Goal: Communication & Community: Answer question/provide support

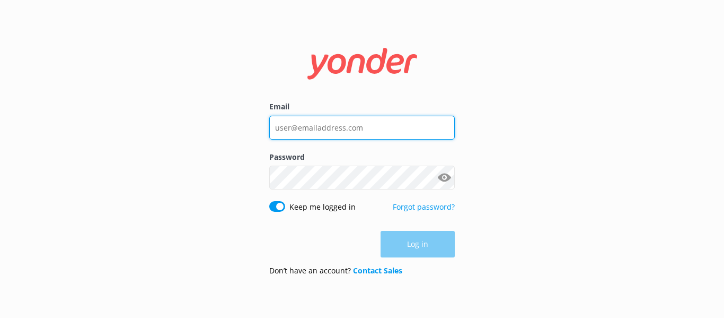
type input "[PERSON_NAME][EMAIL_ADDRESS][DOMAIN_NAME]"
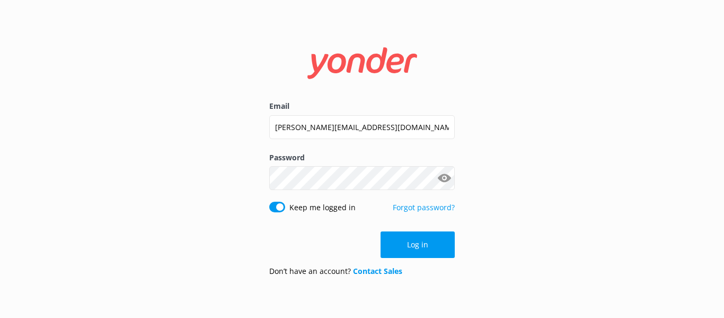
click at [475, 244] on div "Email [PERSON_NAME][EMAIL_ADDRESS][DOMAIN_NAME] Password Show password Keep me …" at bounding box center [362, 159] width 724 height 318
click at [438, 244] on button "Log in" at bounding box center [418, 244] width 74 height 27
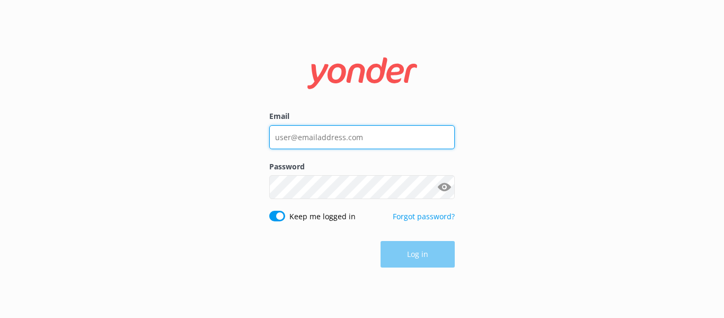
type input "[PERSON_NAME][EMAIL_ADDRESS][DOMAIN_NAME]"
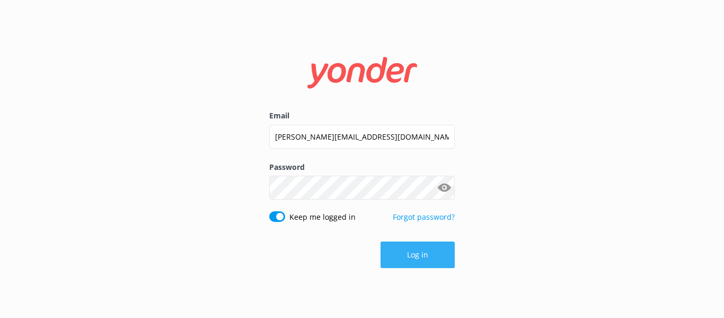
click at [435, 264] on button "Log in" at bounding box center [418, 254] width 74 height 27
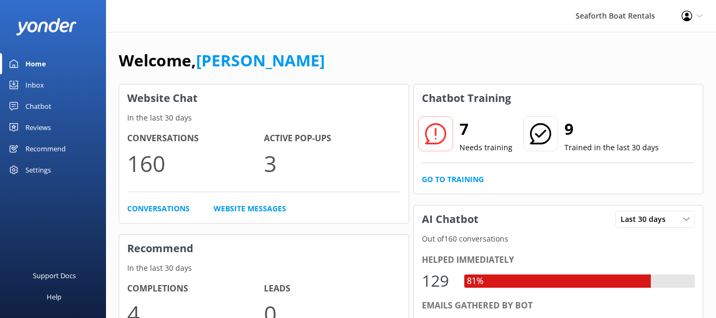
click at [39, 91] on div "Inbox" at bounding box center [34, 84] width 19 height 21
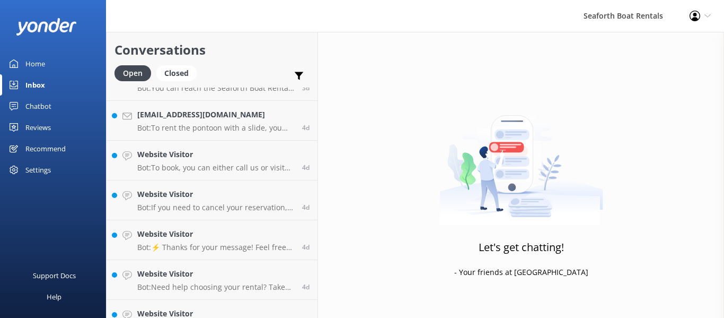
scroll to position [287, 0]
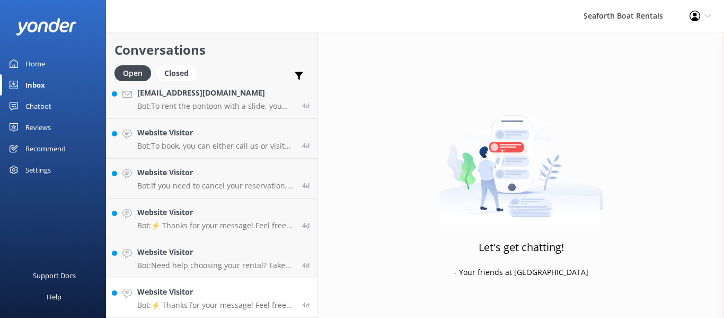
click at [193, 294] on h4 "Website Visitor" at bounding box center [215, 292] width 157 height 12
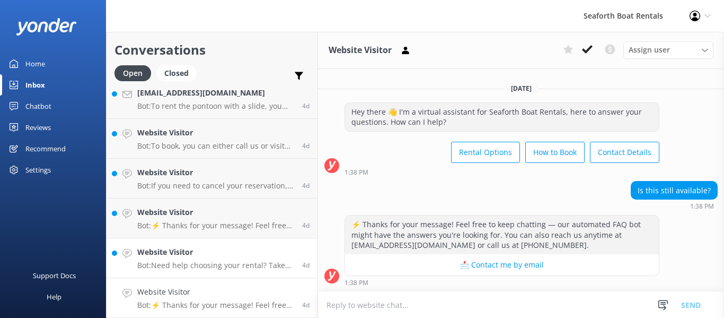
click at [179, 261] on p "Bot: Need help choosing your rental? Take our quiz to help narrow down your opt…" at bounding box center [215, 265] width 157 height 10
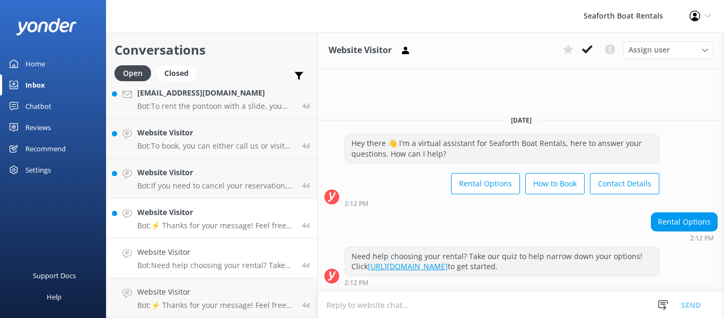
click at [180, 224] on p "Bot: ⚡ Thanks for your message! Feel free to keep chatting — our automated FAQ …" at bounding box center [215, 226] width 157 height 10
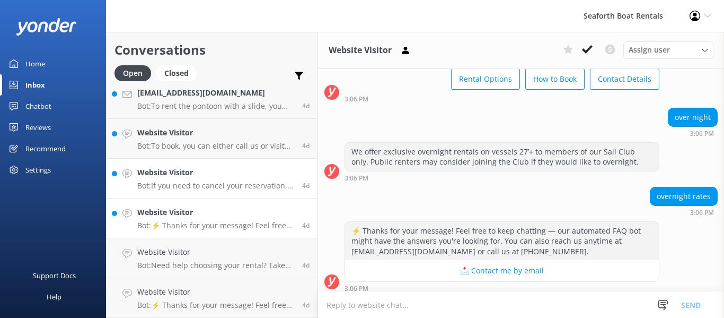
scroll to position [73, 0]
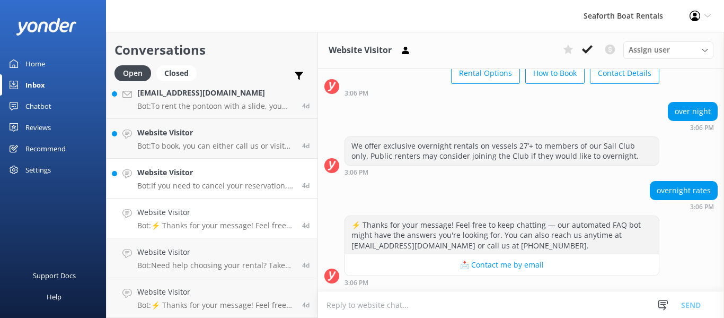
click at [191, 184] on p "Bot: If you need to cancel your reservation, please call 1-888-834-2628 or emai…" at bounding box center [215, 186] width 157 height 10
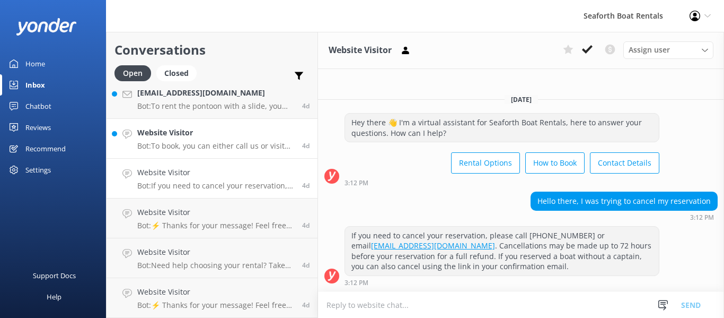
click at [186, 149] on p "Bot: To book, you can either call us or visit our website to choose your equipm…" at bounding box center [215, 146] width 157 height 10
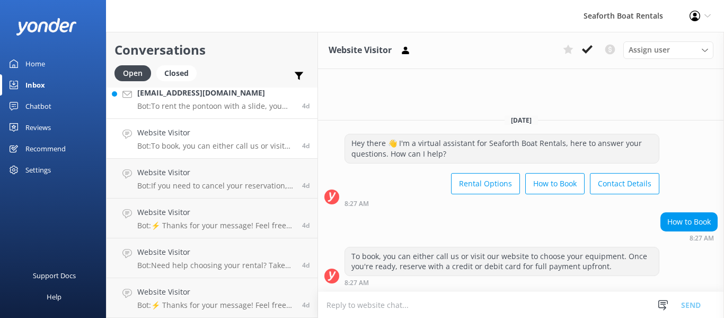
click at [206, 103] on p "Bot: To rent the pontoon with a slide, you can give us a call or visit our webs…" at bounding box center [215, 106] width 157 height 10
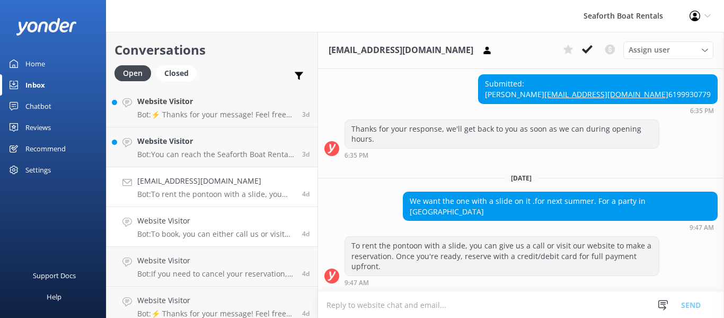
scroll to position [181, 0]
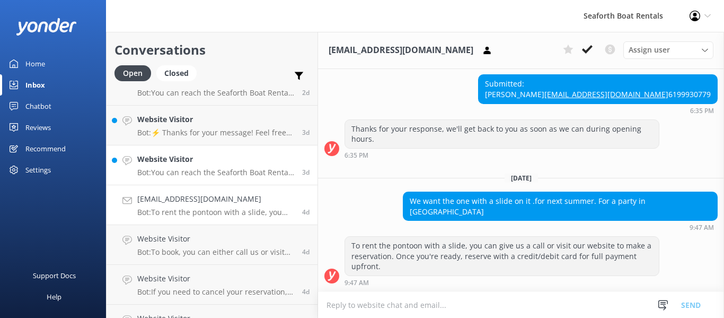
click at [211, 160] on h4 "Website Visitor" at bounding box center [215, 159] width 157 height 12
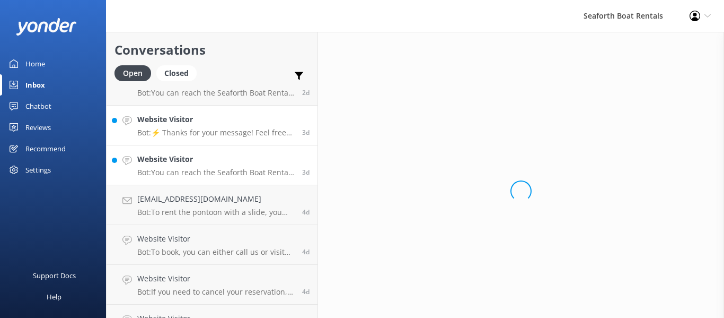
click at [209, 127] on div "Website Visitor Bot: ⚡ Thanks for your message! Feel free to keep chatting — ou…" at bounding box center [215, 124] width 157 height 23
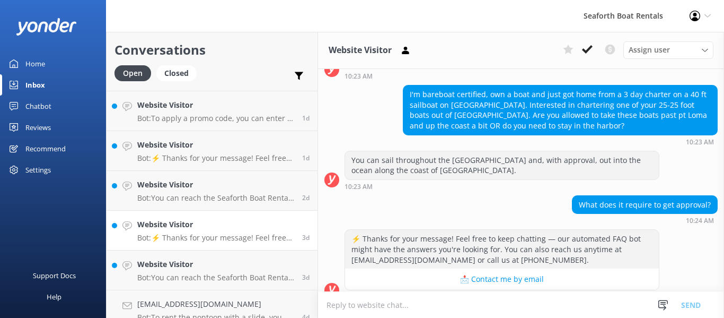
scroll to position [104, 0]
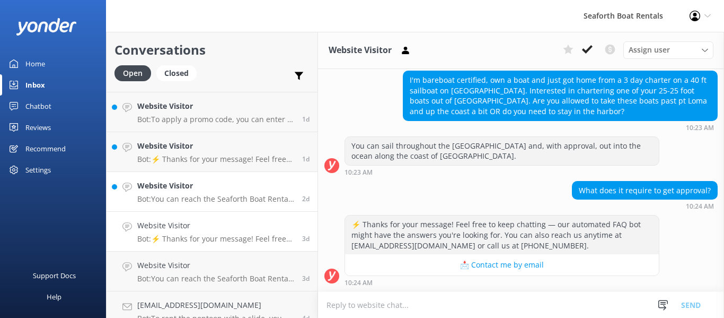
click at [207, 175] on link "Website Visitor Bot: You can reach the Seaforth Boat Rental team at 1-888-834-2…" at bounding box center [212, 192] width 211 height 40
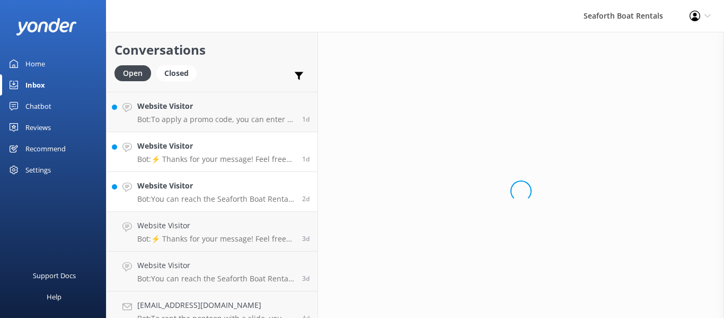
click at [206, 148] on h4 "Website Visitor" at bounding box center [215, 146] width 157 height 12
click at [209, 117] on p "Bot: To apply a promo code, you can enter it in the section on the booking page…" at bounding box center [215, 120] width 157 height 10
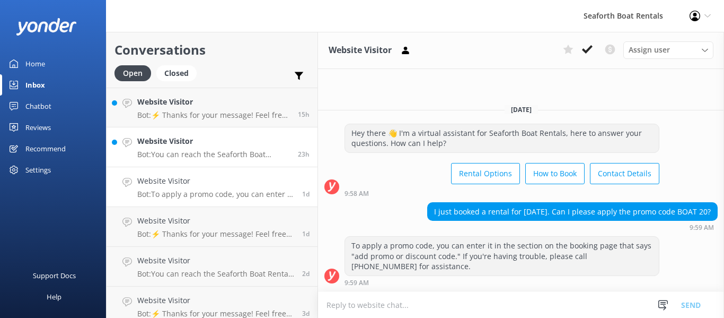
click at [216, 151] on p "Bot: You can reach the Seaforth Boat Rental team at 1-888-834-2628 or by emaili…" at bounding box center [213, 154] width 153 height 10
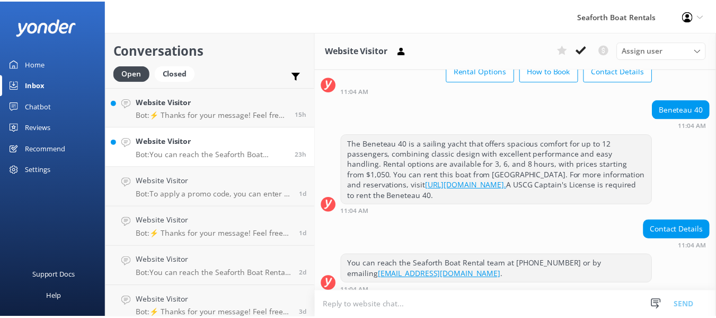
scroll to position [83, 0]
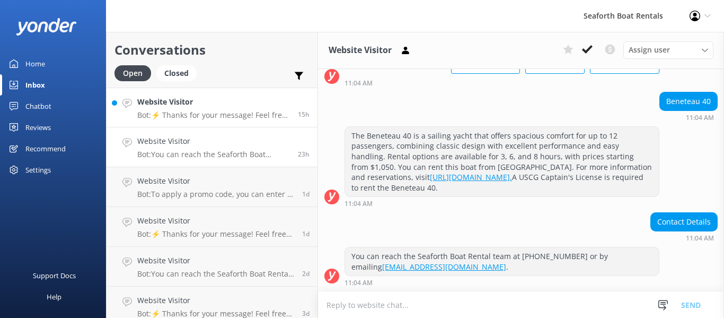
click at [234, 125] on link "Website Visitor Bot: ⚡ Thanks for your message! Feel free to keep chatting — ou…" at bounding box center [212, 107] width 211 height 40
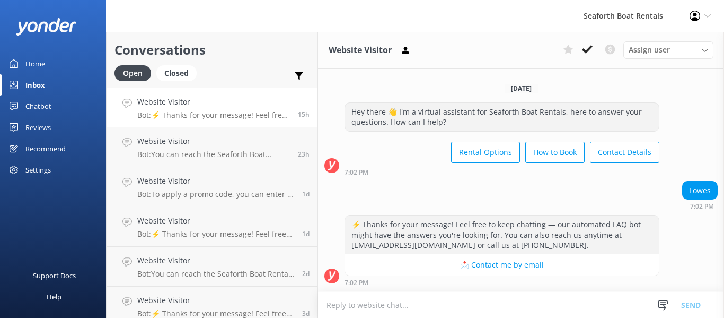
click at [28, 63] on div "Home" at bounding box center [35, 63] width 20 height 21
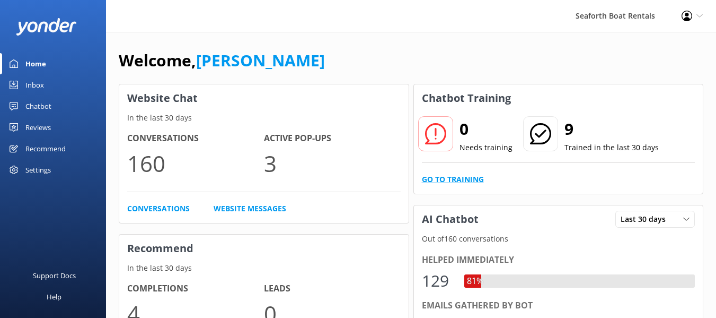
click at [453, 180] on link "Go to Training" at bounding box center [453, 179] width 62 height 12
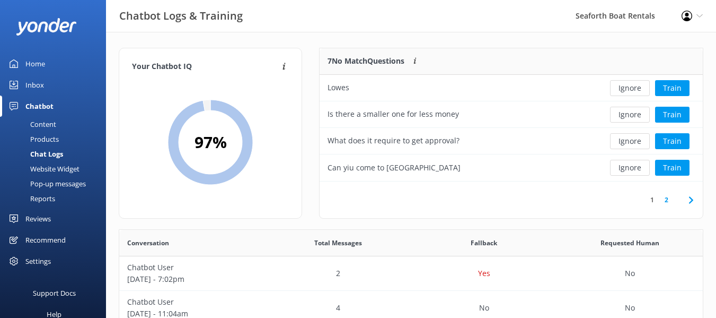
scroll to position [125, 375]
click at [626, 88] on button "Ignore" at bounding box center [630, 88] width 40 height 16
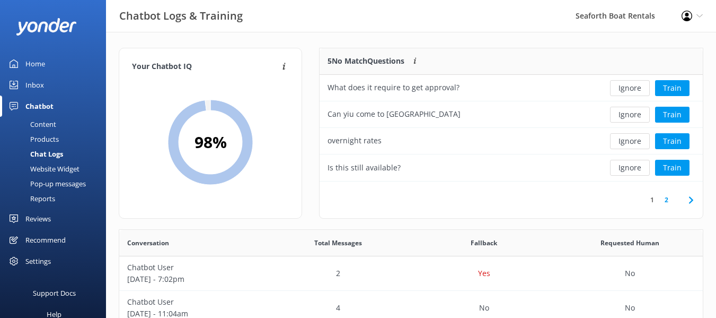
click at [626, 88] on button "Ignore" at bounding box center [630, 88] width 40 height 16
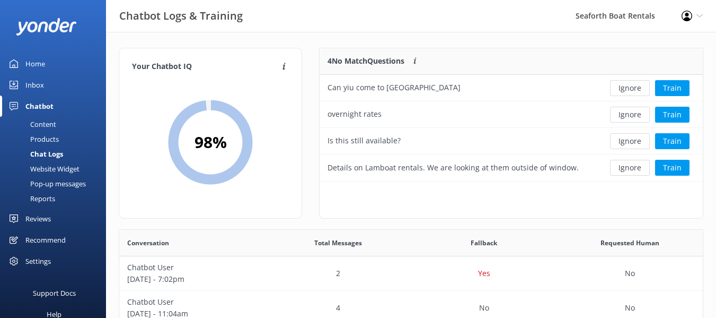
click at [626, 88] on button "Ignore" at bounding box center [630, 88] width 40 height 16
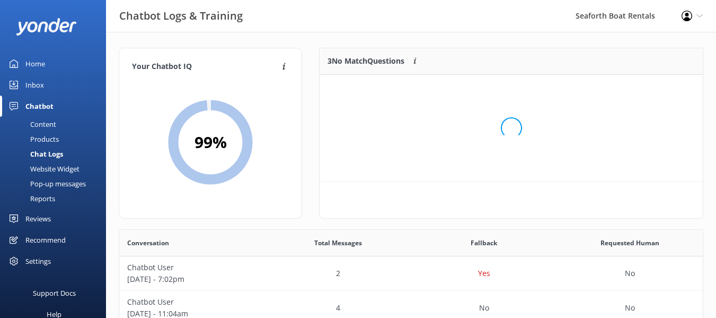
scroll to position [99, 375]
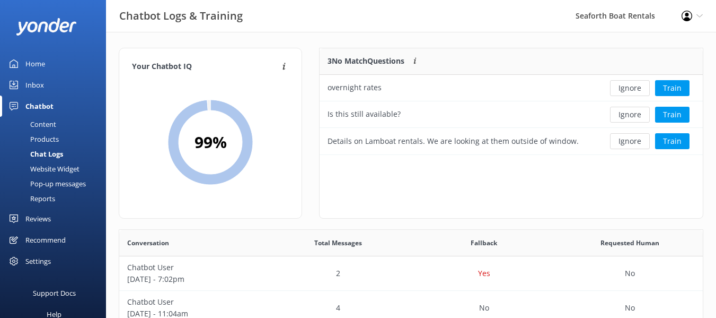
click at [626, 88] on button "Ignore" at bounding box center [630, 88] width 40 height 16
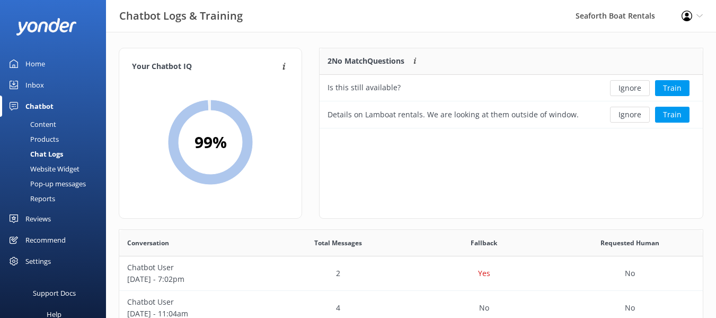
scroll to position [72, 375]
click at [626, 88] on button "Ignore" at bounding box center [630, 88] width 40 height 16
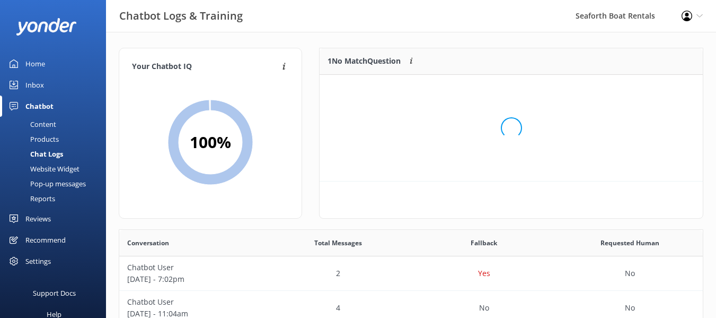
scroll to position [46, 375]
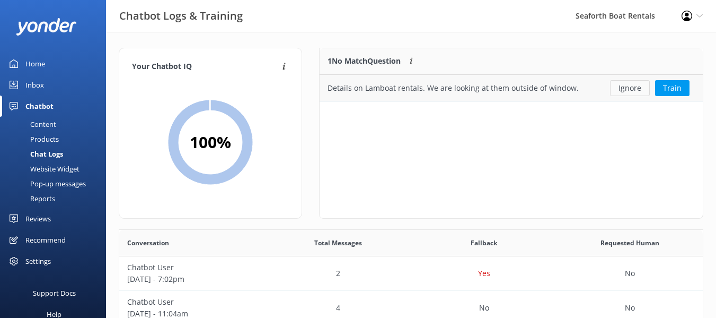
click at [623, 93] on button "Ignore" at bounding box center [630, 88] width 40 height 16
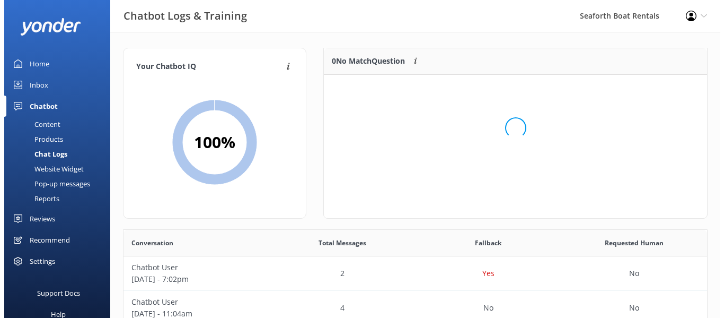
scroll to position [125, 375]
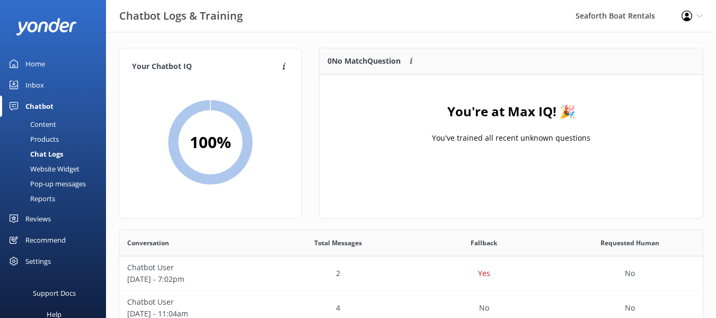
click at [40, 81] on div "Inbox" at bounding box center [34, 84] width 19 height 21
